Goal: Task Accomplishment & Management: Use online tool/utility

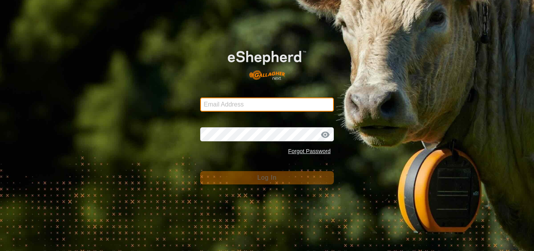
click at [249, 105] on input "Email Address" at bounding box center [267, 104] width 134 height 14
type input "[EMAIL_ADDRESS][DOMAIN_NAME]"
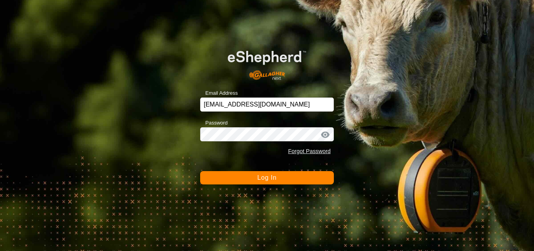
click at [254, 180] on button "Log In" at bounding box center [267, 177] width 134 height 13
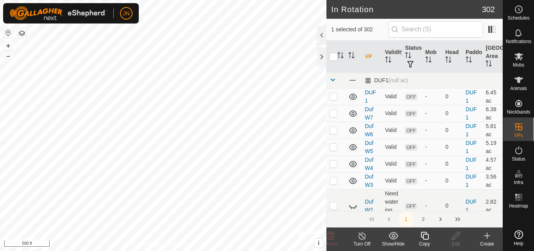
click at [428, 237] on icon at bounding box center [425, 235] width 8 height 8
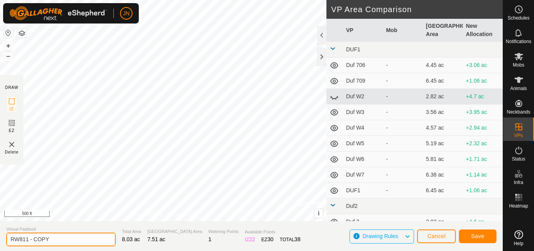
click at [84, 236] on input "RW811 - COPY" at bounding box center [60, 239] width 109 height 14
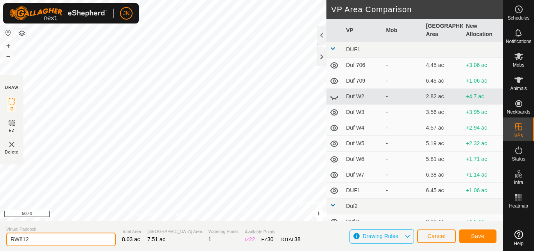
type input "RW812"
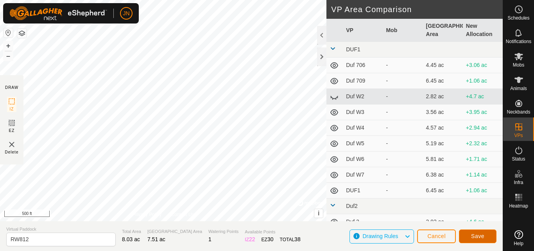
click at [477, 233] on span "Save" at bounding box center [477, 236] width 13 height 6
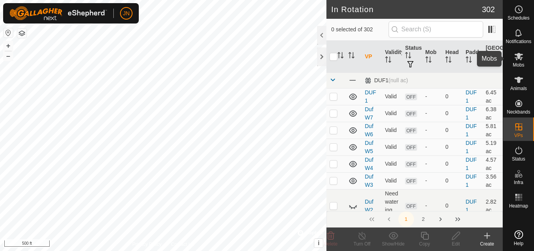
click at [520, 54] on icon at bounding box center [518, 56] width 9 height 9
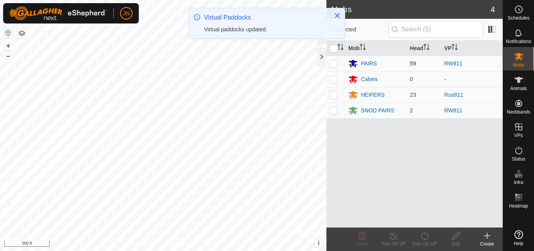
click at [333, 63] on p-checkbox at bounding box center [334, 63] width 8 height 6
checkbox input "true"
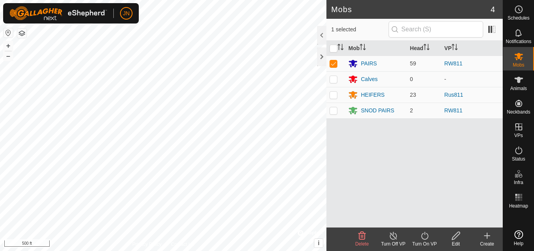
click at [427, 236] on icon at bounding box center [425, 235] width 10 height 9
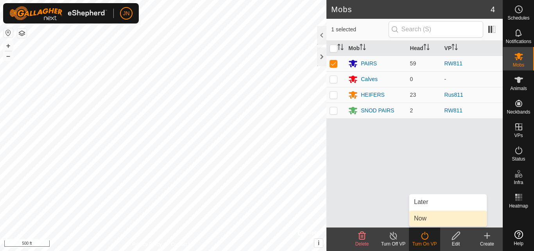
click at [426, 222] on link "Now" at bounding box center [447, 218] width 77 height 16
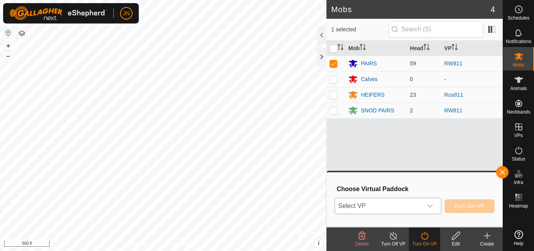
click at [413, 204] on span "Select VP" at bounding box center [378, 206] width 87 height 16
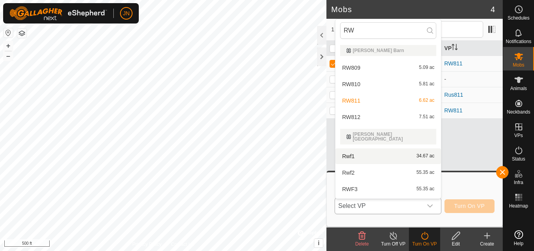
scroll to position [10, 0]
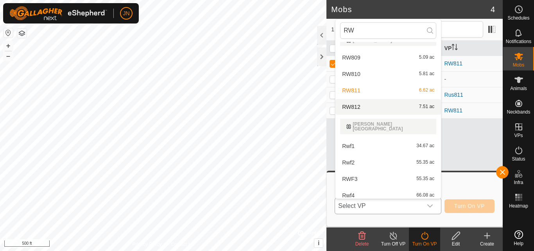
type input "RW"
click at [407, 107] on li "RW812 7.51 ac" at bounding box center [388, 107] width 106 height 16
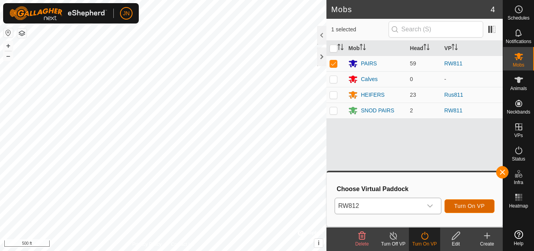
click at [489, 201] on button "Turn On VP" at bounding box center [470, 206] width 50 height 14
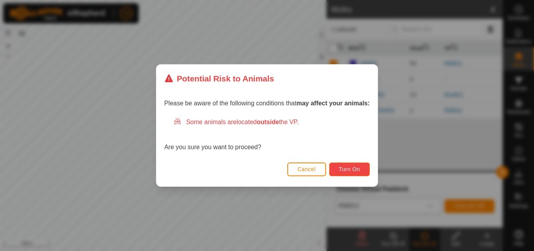
click at [351, 167] on span "Turn On" at bounding box center [349, 169] width 21 height 6
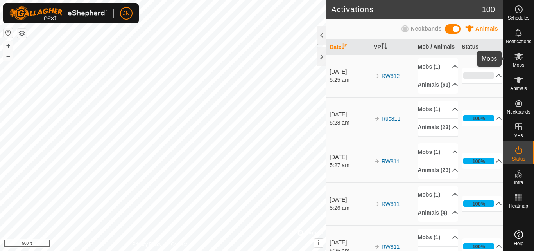
click at [520, 59] on icon at bounding box center [518, 56] width 9 height 9
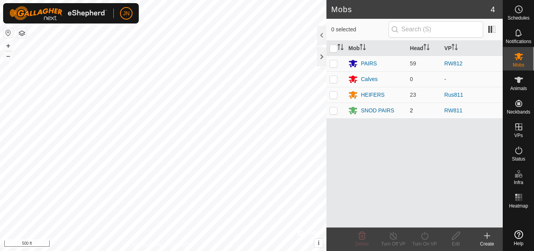
click at [332, 110] on p-checkbox at bounding box center [334, 110] width 8 height 6
checkbox input "true"
click at [423, 237] on icon at bounding box center [425, 235] width 10 height 9
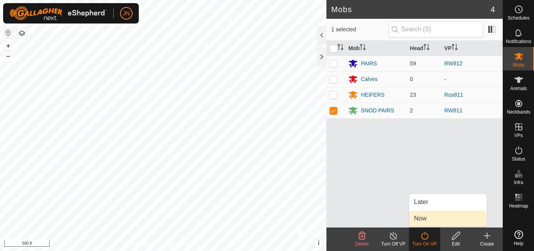
click at [421, 215] on link "Now" at bounding box center [447, 218] width 77 height 16
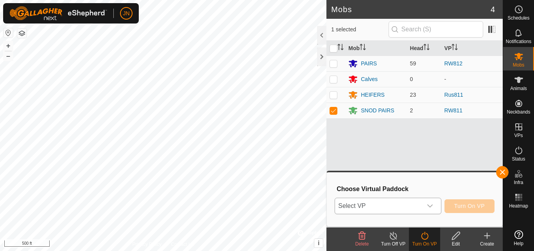
click at [389, 205] on span "Select VP" at bounding box center [378, 206] width 87 height 16
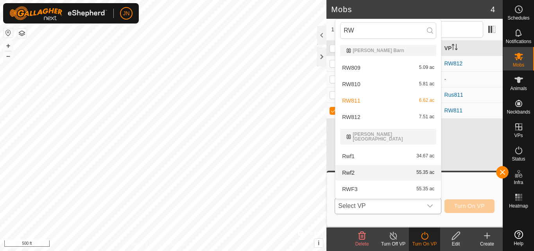
scroll to position [10, 0]
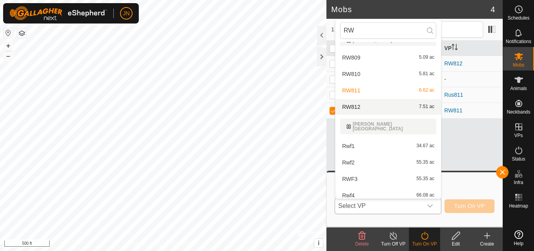
type input "RW"
click at [387, 104] on li "RW812 7.51 ac" at bounding box center [388, 107] width 106 height 16
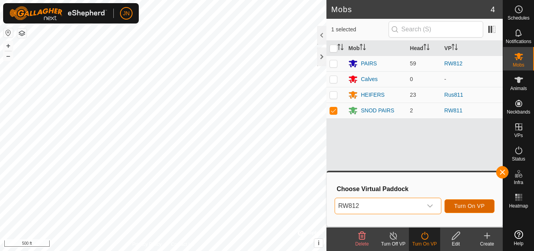
click at [473, 205] on span "Turn On VP" at bounding box center [469, 206] width 30 height 6
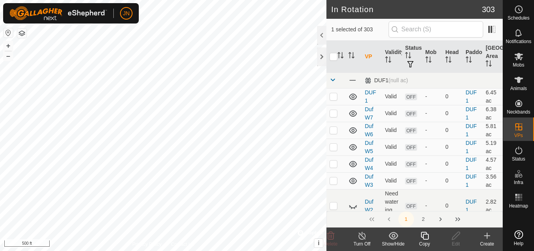
click at [427, 235] on icon at bounding box center [425, 235] width 10 height 9
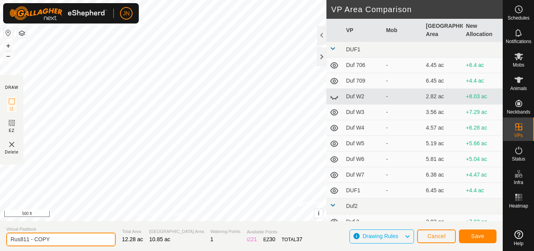
click at [59, 239] on input "Rus811 - COPY" at bounding box center [60, 239] width 109 height 14
type input "Rus812"
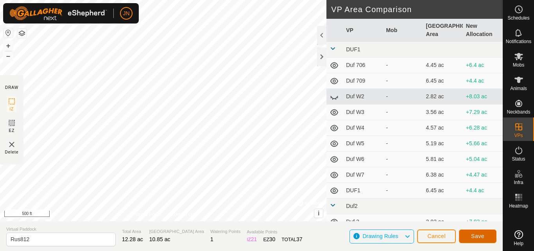
click at [475, 233] on span "Save" at bounding box center [477, 236] width 13 height 6
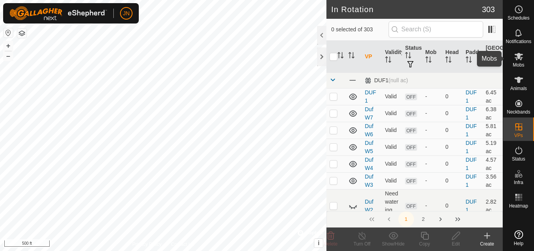
click at [520, 57] on icon at bounding box center [518, 56] width 9 height 7
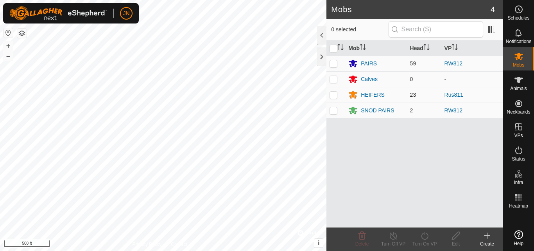
click at [332, 94] on p-checkbox at bounding box center [334, 94] width 8 height 6
checkbox input "true"
click at [425, 234] on icon at bounding box center [424, 235] width 7 height 8
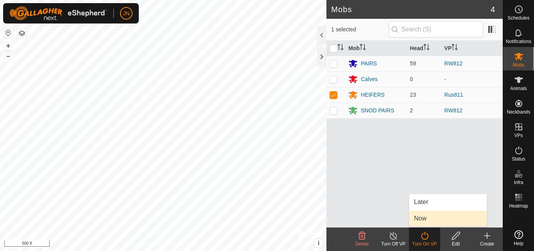
click at [419, 218] on link "Now" at bounding box center [447, 218] width 77 height 16
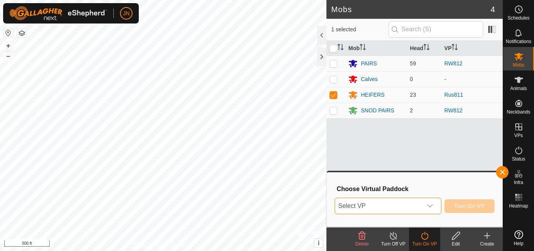
click at [391, 205] on span "Select VP" at bounding box center [378, 206] width 87 height 16
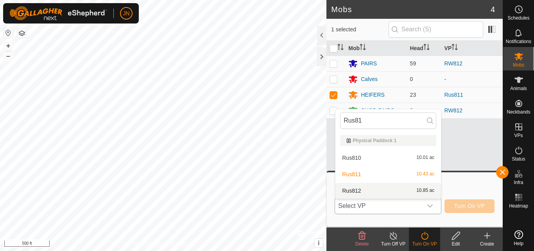
type input "Rus81"
click at [390, 188] on li "Rus812 10.85 ac" at bounding box center [388, 191] width 106 height 16
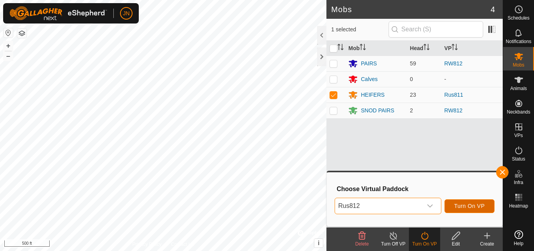
click at [464, 205] on span "Turn On VP" at bounding box center [469, 206] width 30 height 6
